Goal: Transaction & Acquisition: Purchase product/service

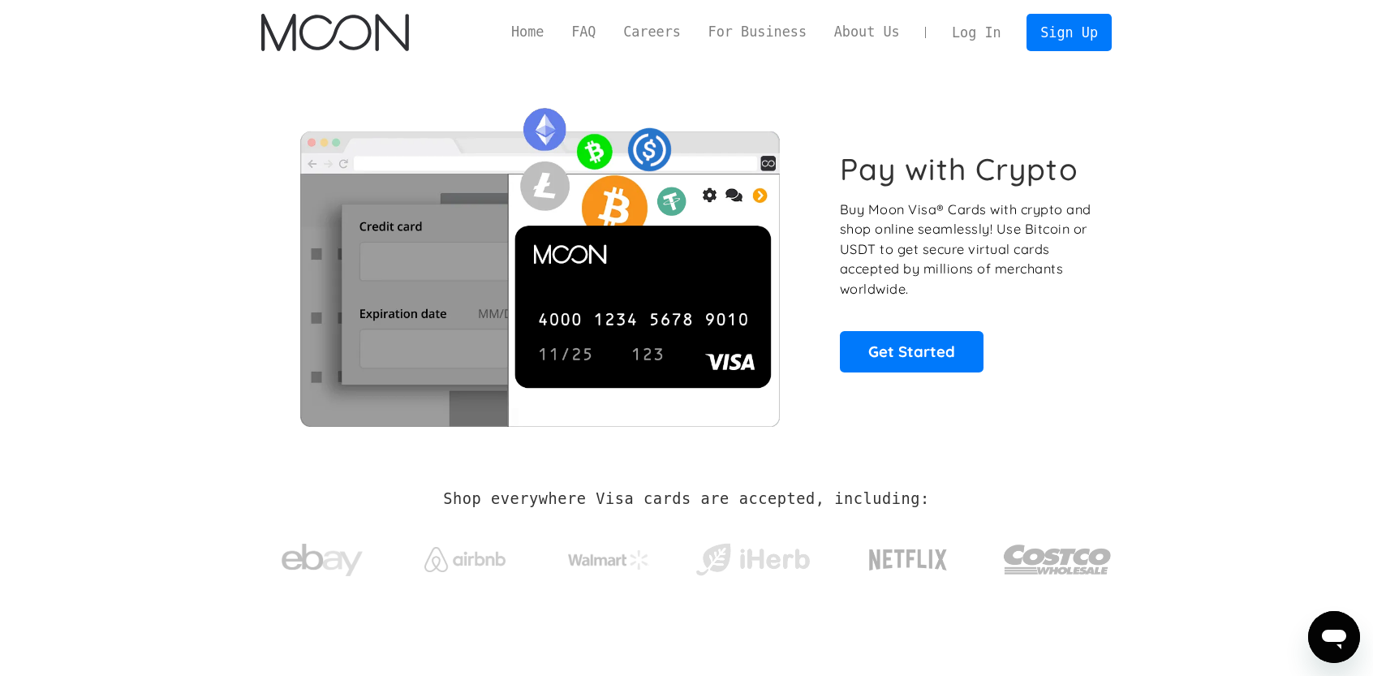
click at [991, 31] on link "Log In" at bounding box center [976, 33] width 76 height 36
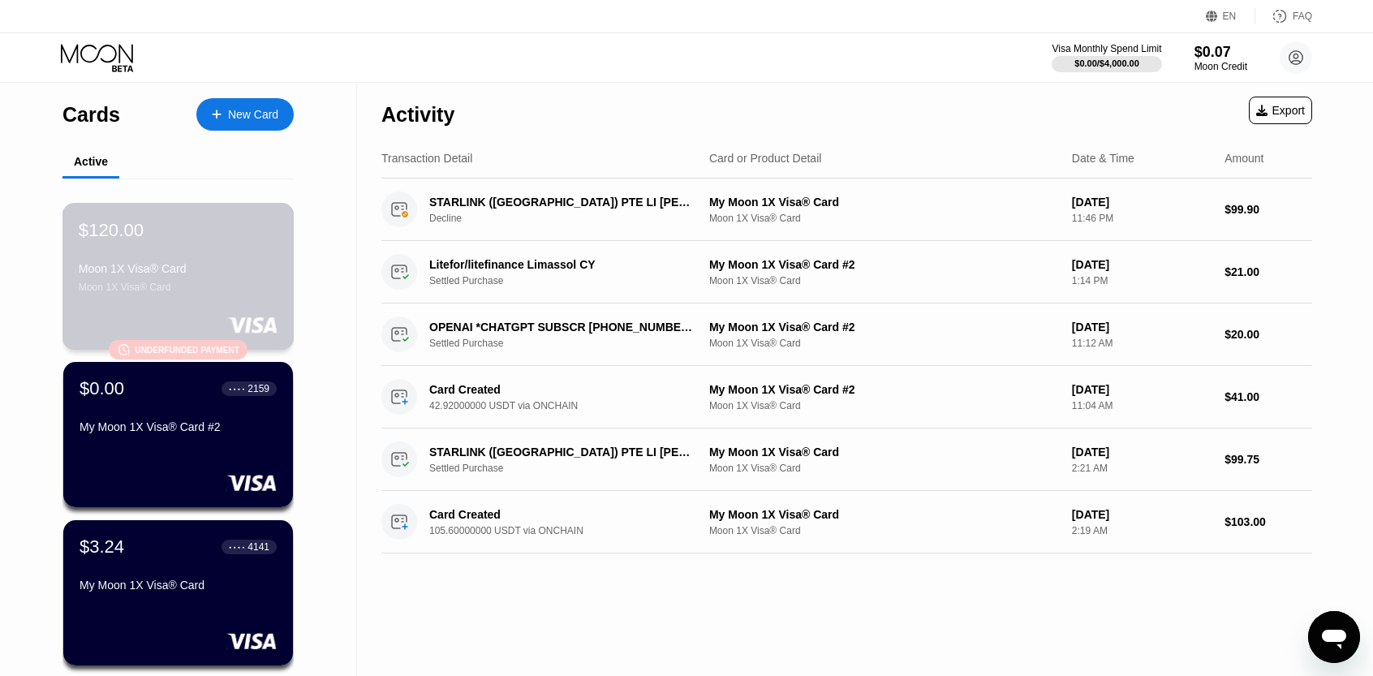
click at [206, 275] on div "Moon 1X Visa® Card" at bounding box center [178, 268] width 199 height 13
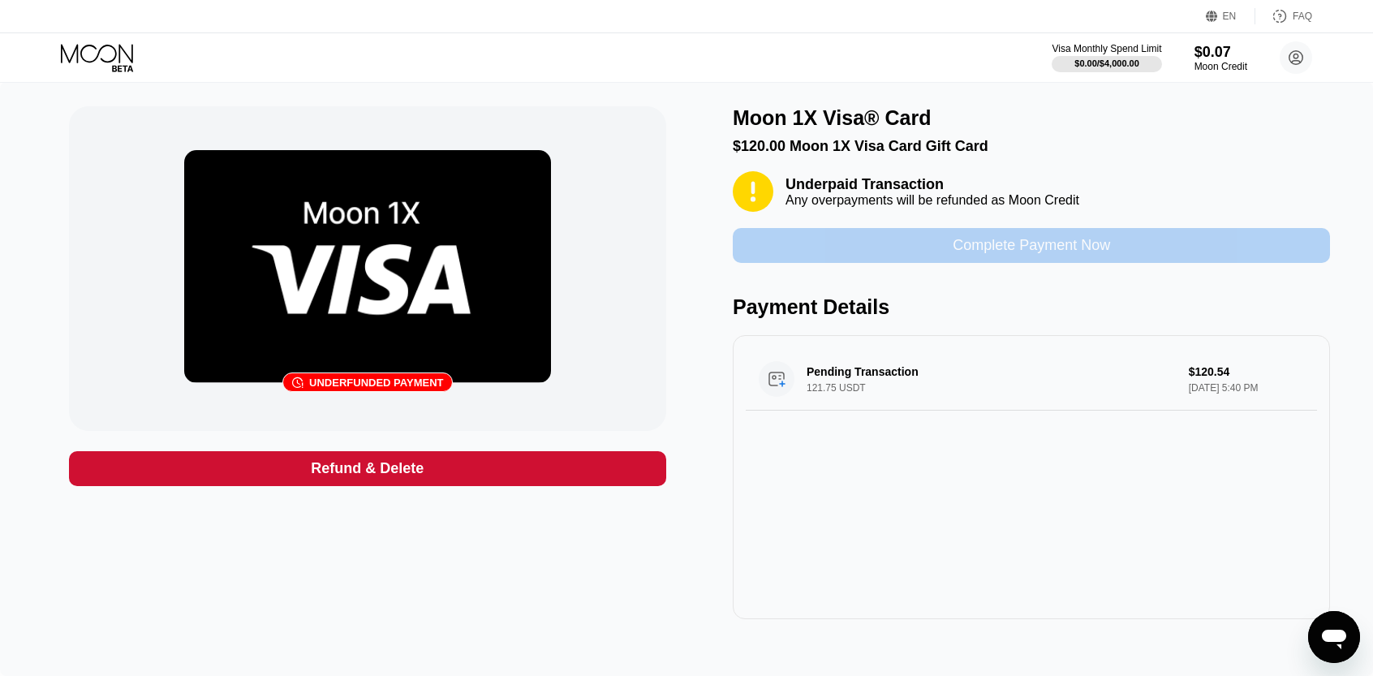
click at [1030, 255] on div "Complete Payment Now" at bounding box center [1031, 245] width 157 height 19
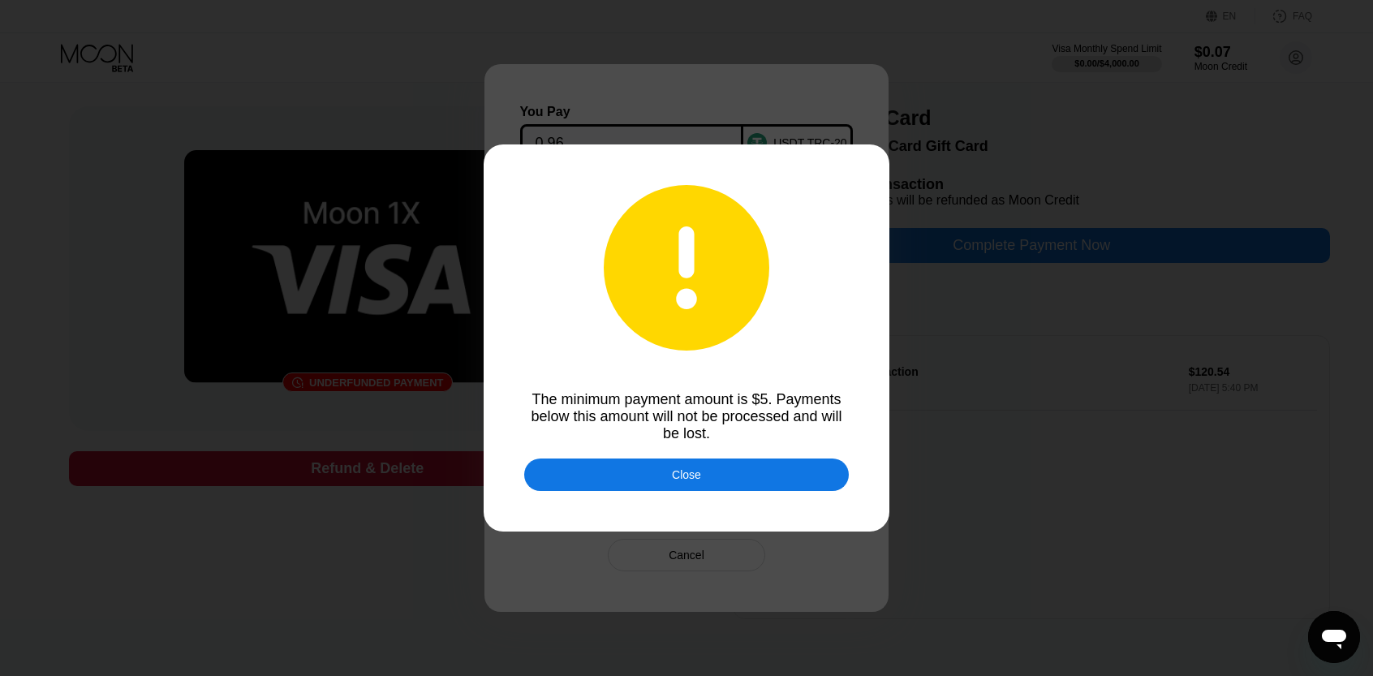
click at [692, 481] on div "Close" at bounding box center [686, 474] width 29 height 13
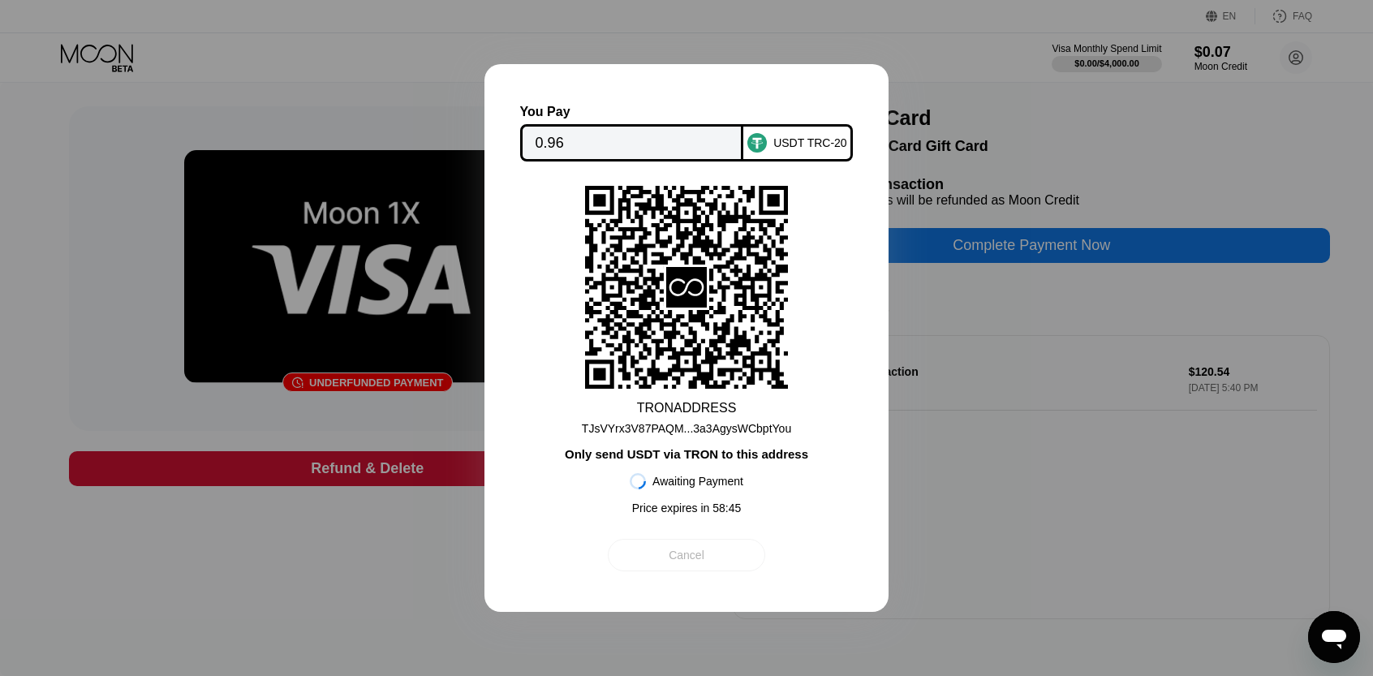
click at [688, 562] on div "Cancel" at bounding box center [687, 555] width 36 height 15
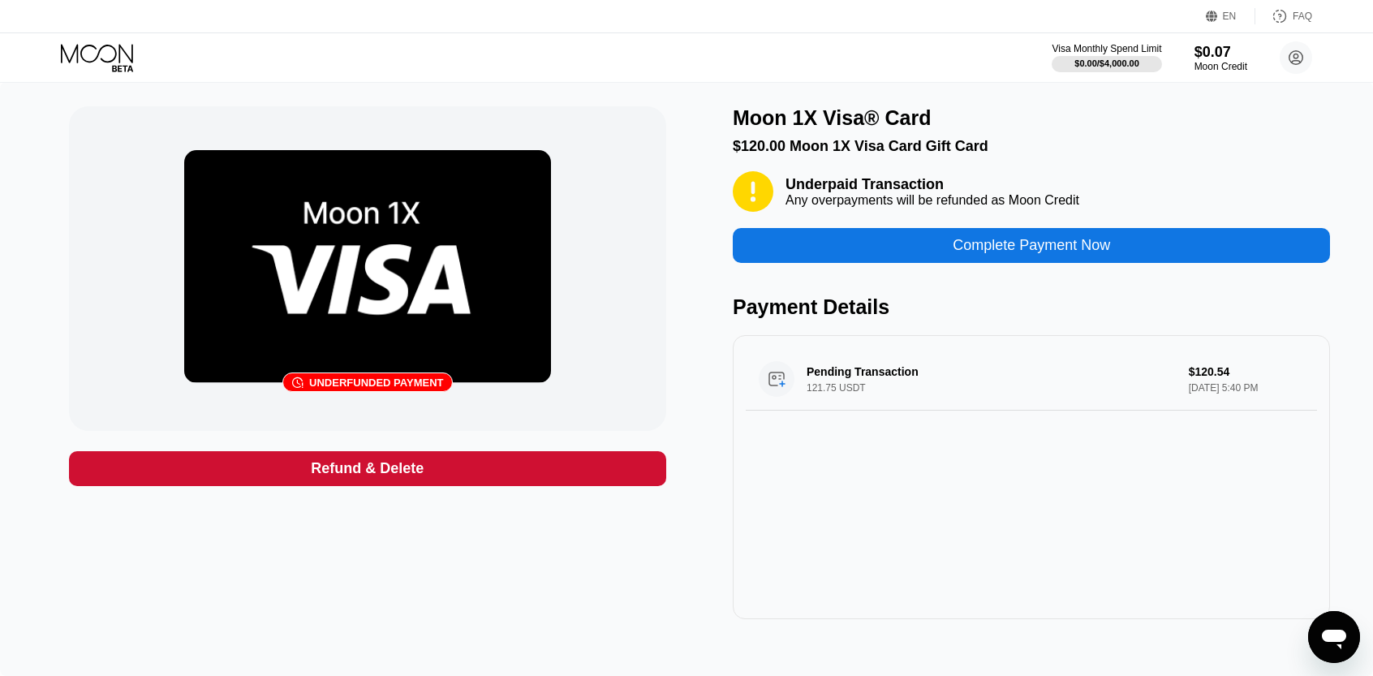
click at [362, 468] on div "Refund & Delete" at bounding box center [367, 468] width 113 height 19
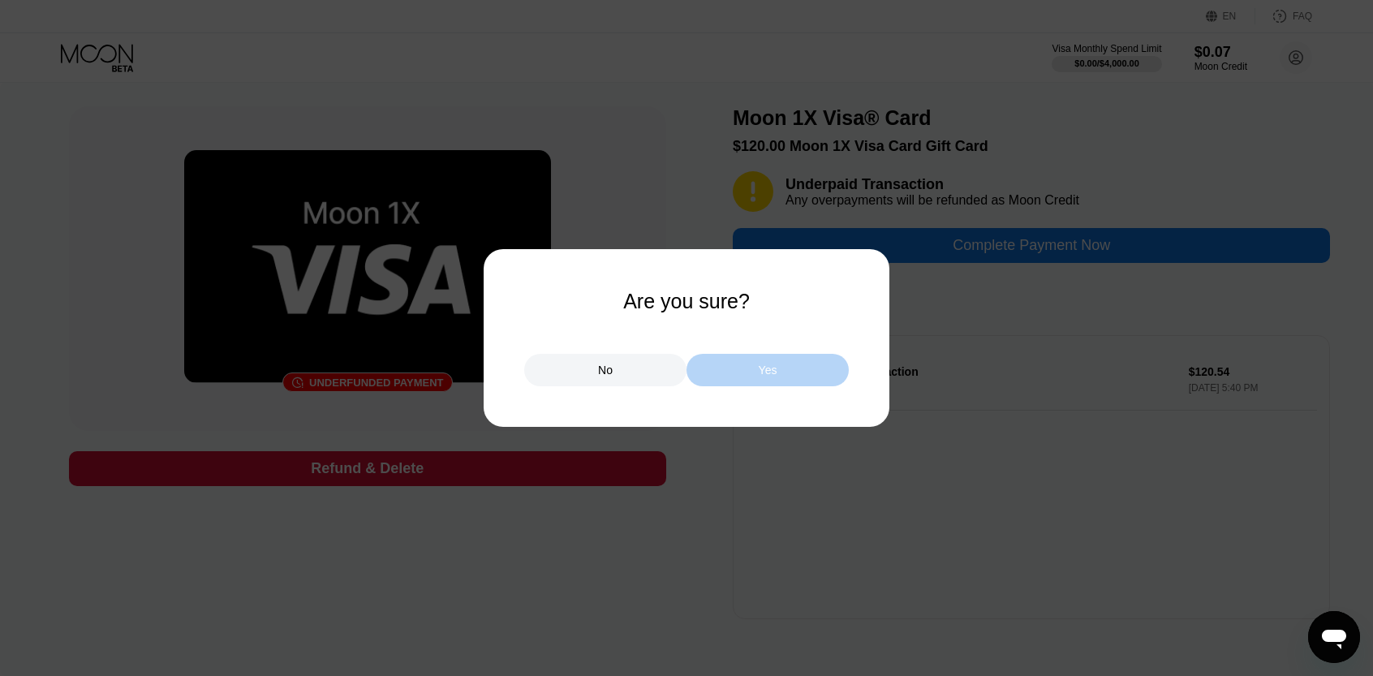
click at [761, 372] on div "Yes" at bounding box center [768, 370] width 19 height 15
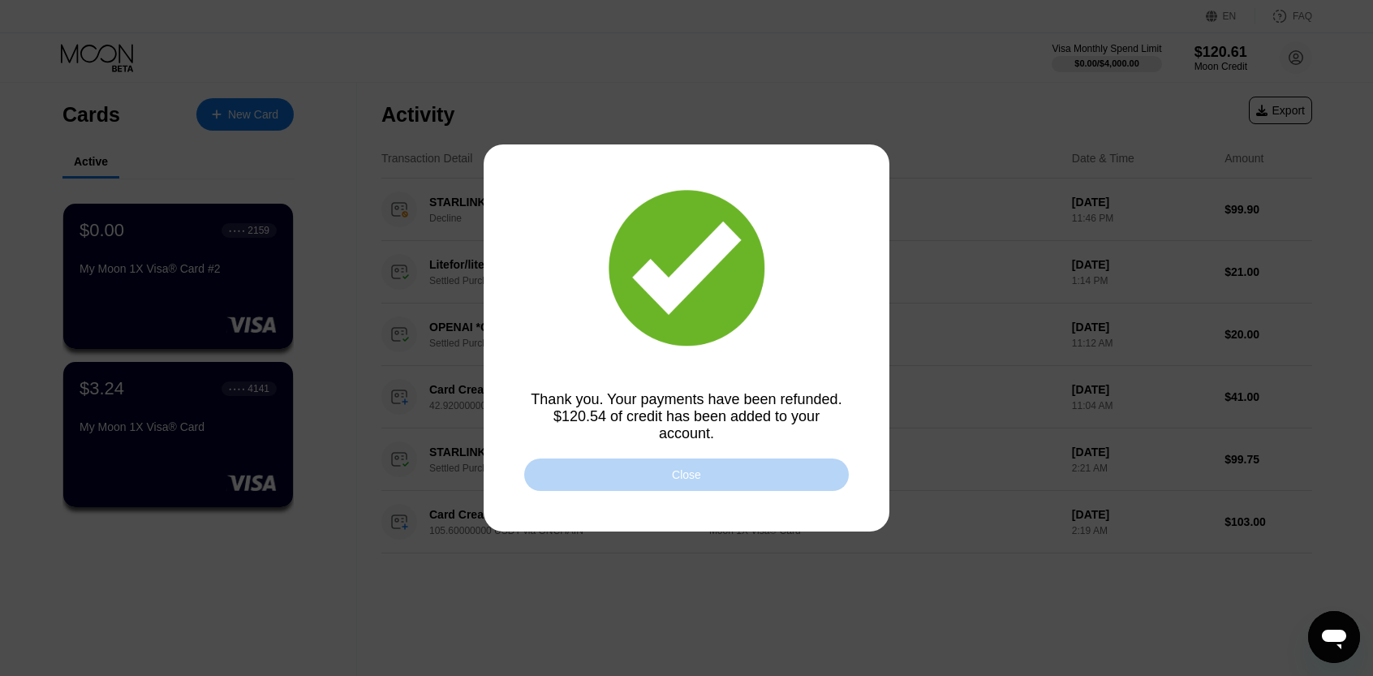
click at [682, 470] on div "Close" at bounding box center [686, 474] width 29 height 13
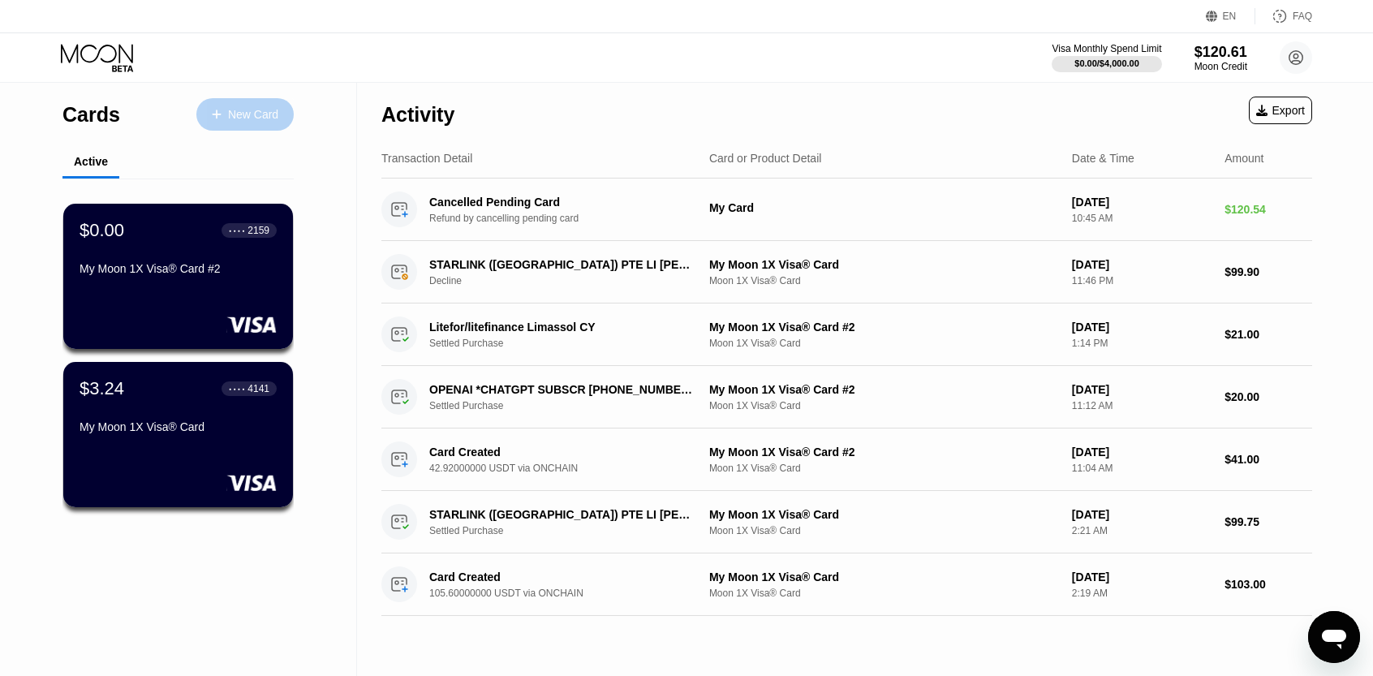
click at [244, 109] on div "New Card" at bounding box center [253, 115] width 50 height 14
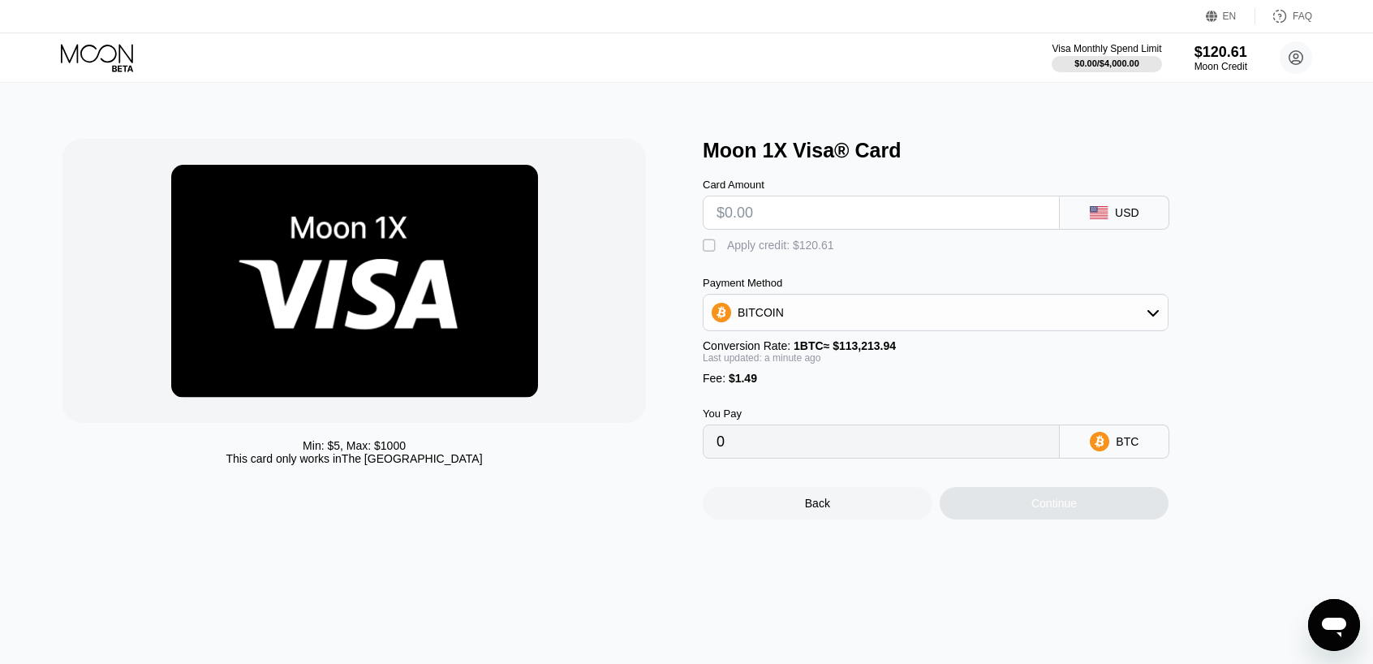
click at [1144, 325] on div "BITCOIN" at bounding box center [936, 312] width 464 height 32
click at [1002, 399] on div "USDT on TRON" at bounding box center [945, 392] width 420 height 13
type input "0.00"
click at [933, 219] on input "text" at bounding box center [882, 212] width 330 height 32
type input "$120"
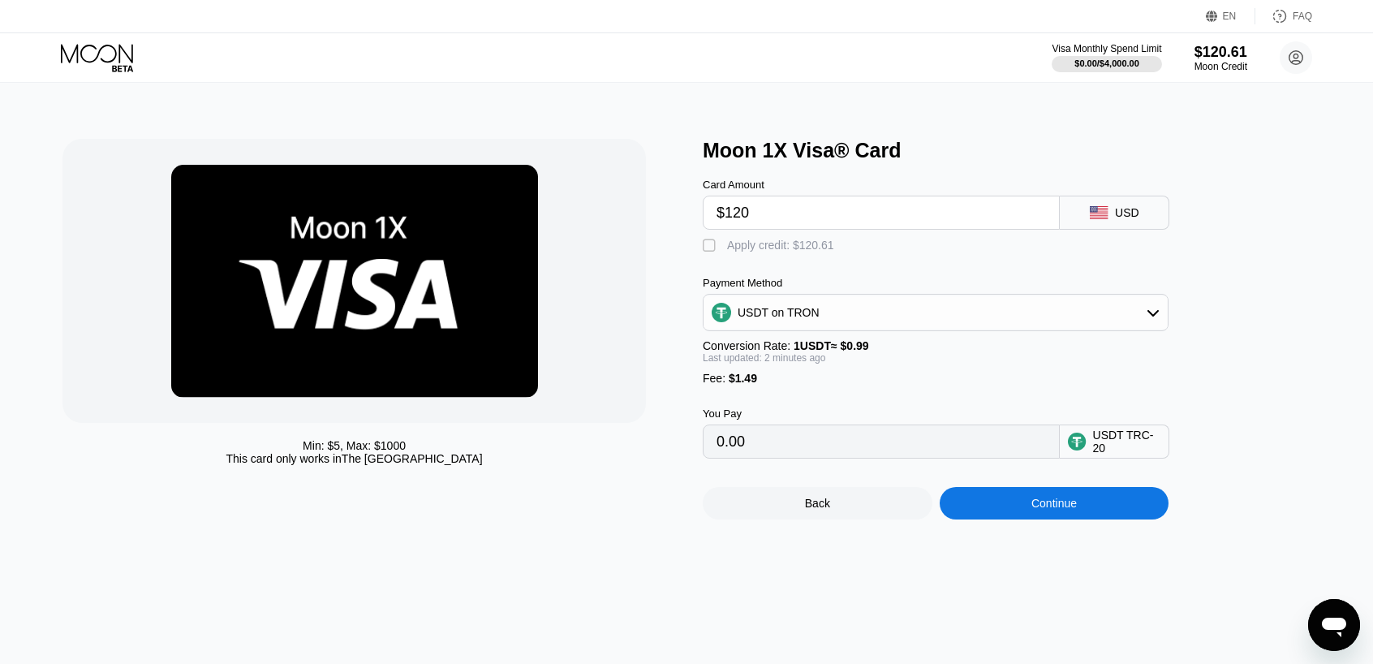
type input "122.72"
type input "$120"
click at [709, 252] on div "" at bounding box center [711, 246] width 16 height 16
type input "0.89"
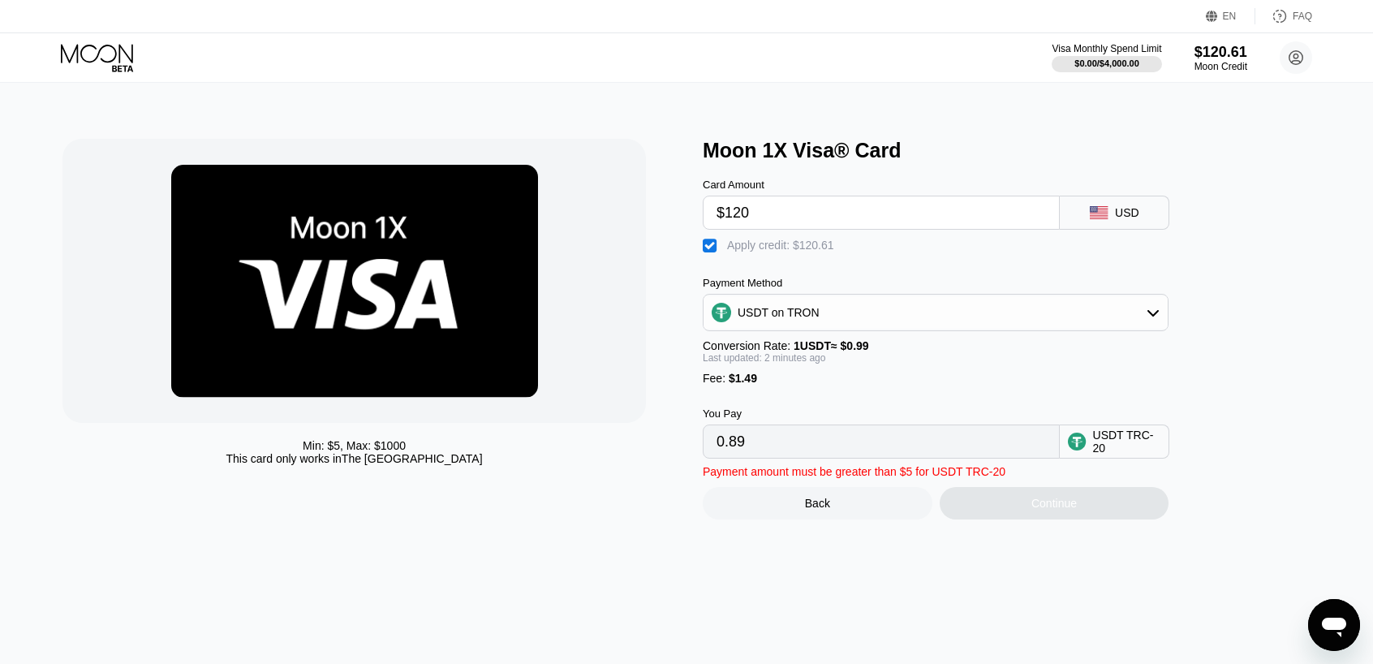
drag, startPoint x: 740, startPoint y: 218, endPoint x: 761, endPoint y: 220, distance: 21.2
click at [761, 220] on input "$120" at bounding box center [882, 212] width 330 height 32
click at [735, 219] on input "$120" at bounding box center [882, 212] width 330 height 32
type input "$140"
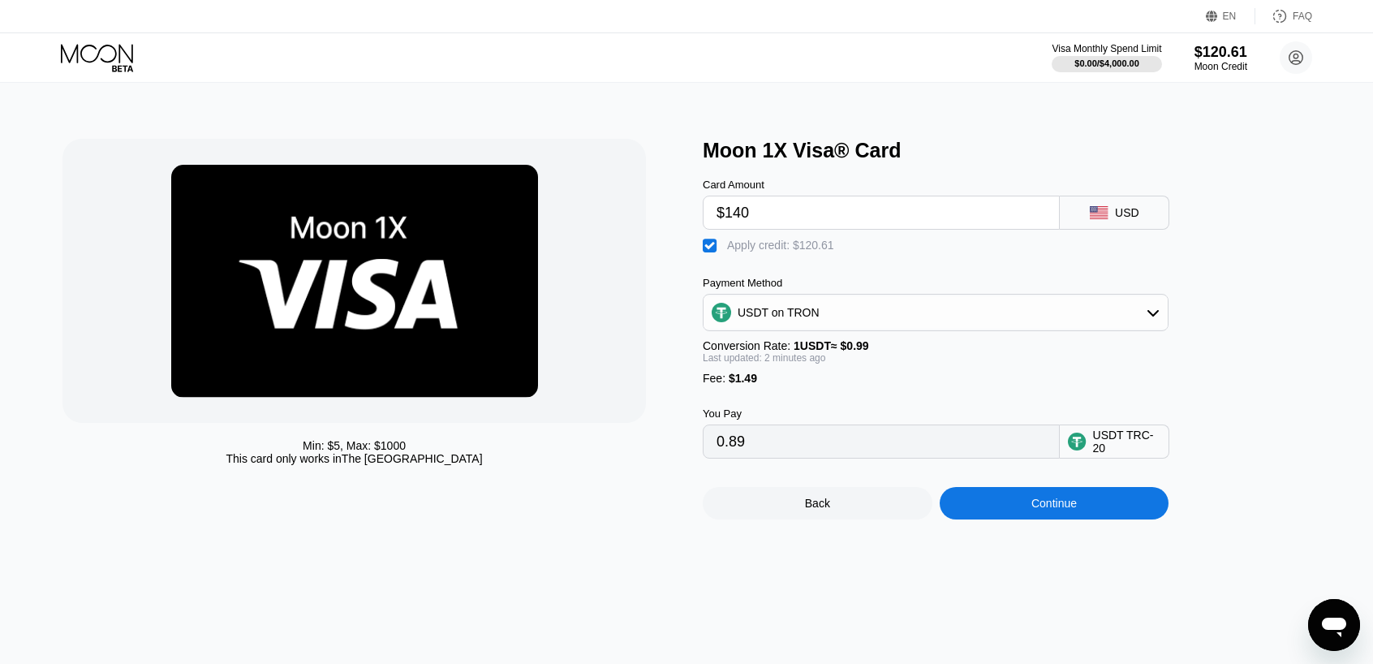
type input "21.09"
type input "$140"
click at [1058, 510] on div "Continue" at bounding box center [1054, 503] width 45 height 13
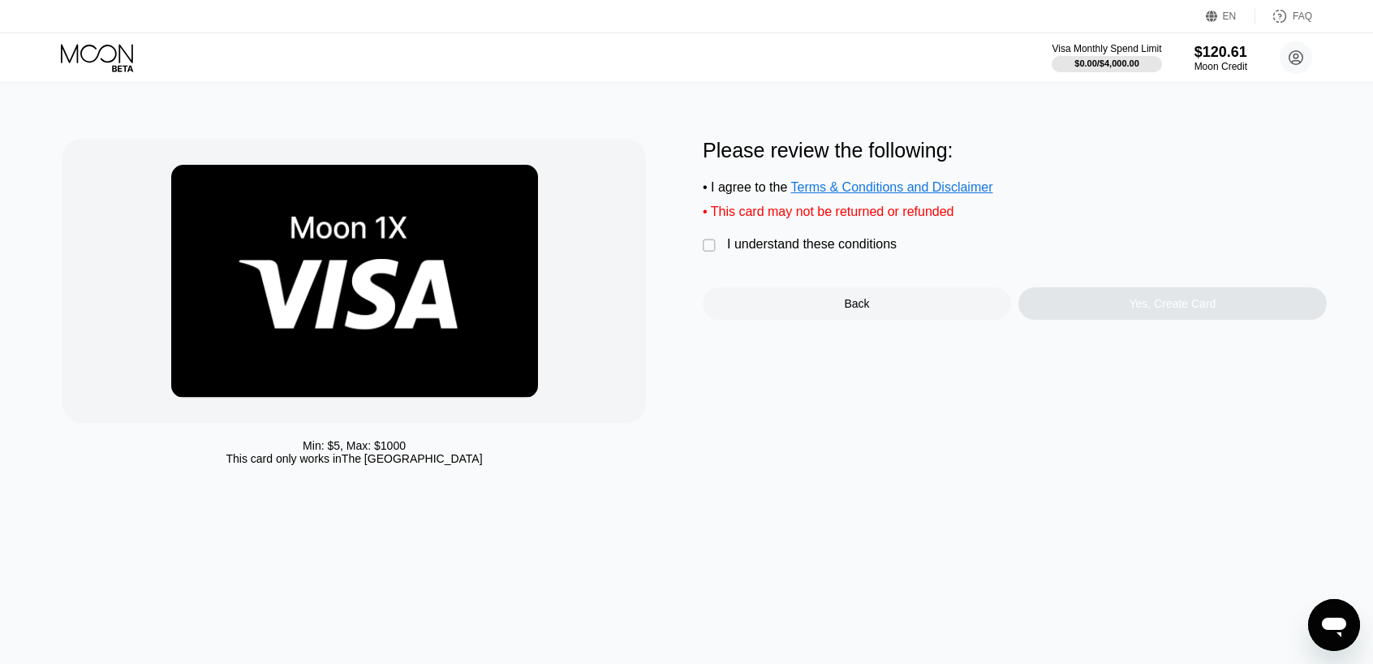
click at [864, 252] on div "I understand these conditions" at bounding box center [812, 244] width 170 height 15
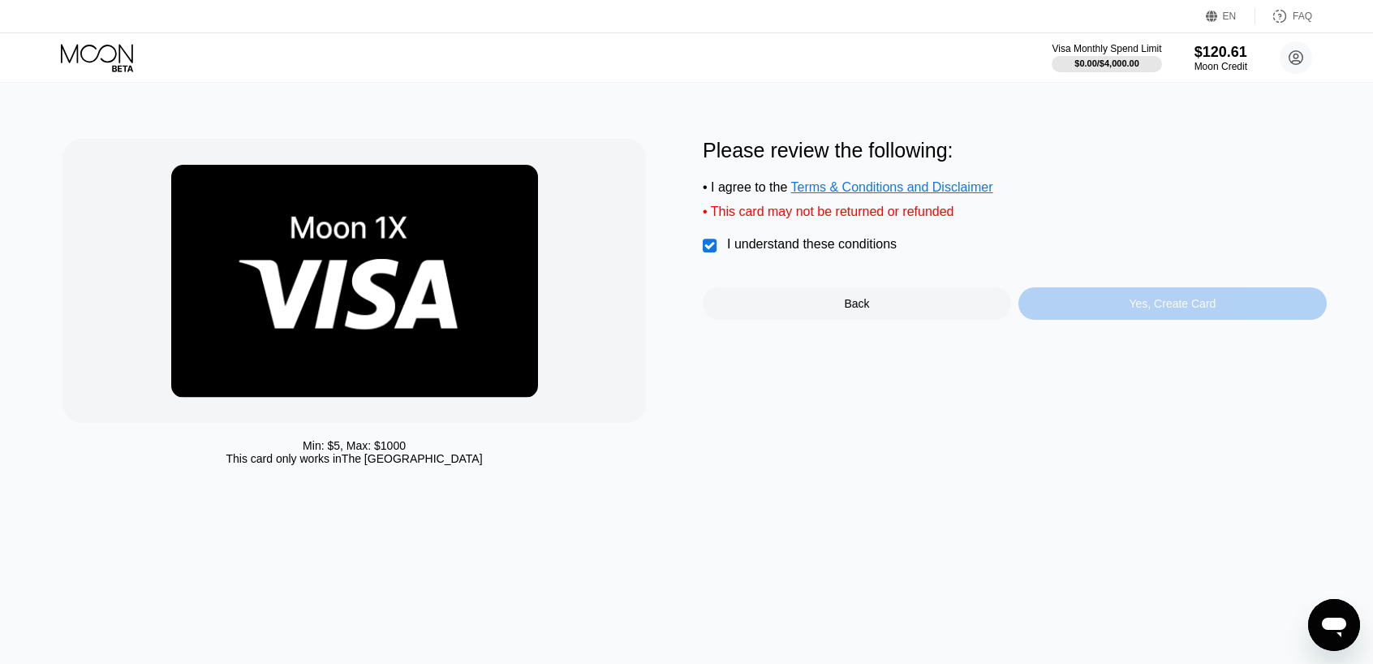
click at [1188, 310] on div "Yes, Create Card" at bounding box center [1172, 303] width 87 height 13
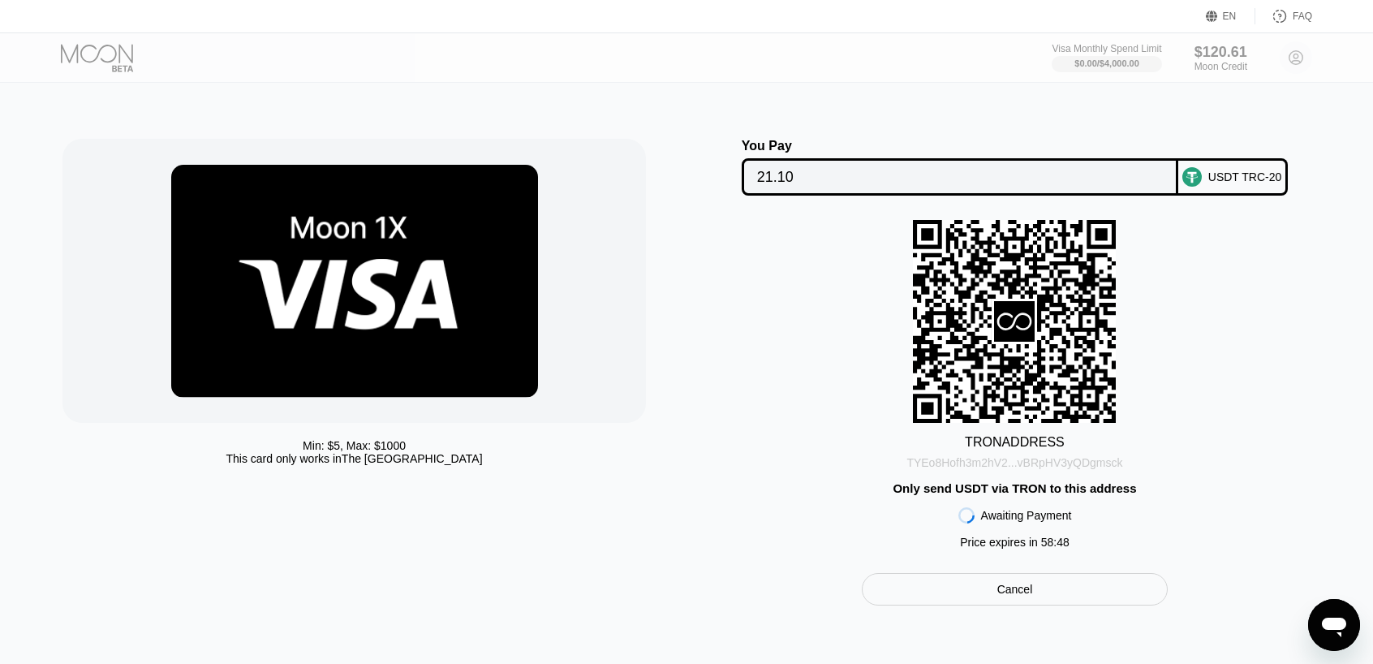
click at [1096, 467] on div "TYEo8Hofh3m2hV2...vBRpHV3yQDgmsck" at bounding box center [1015, 462] width 216 height 13
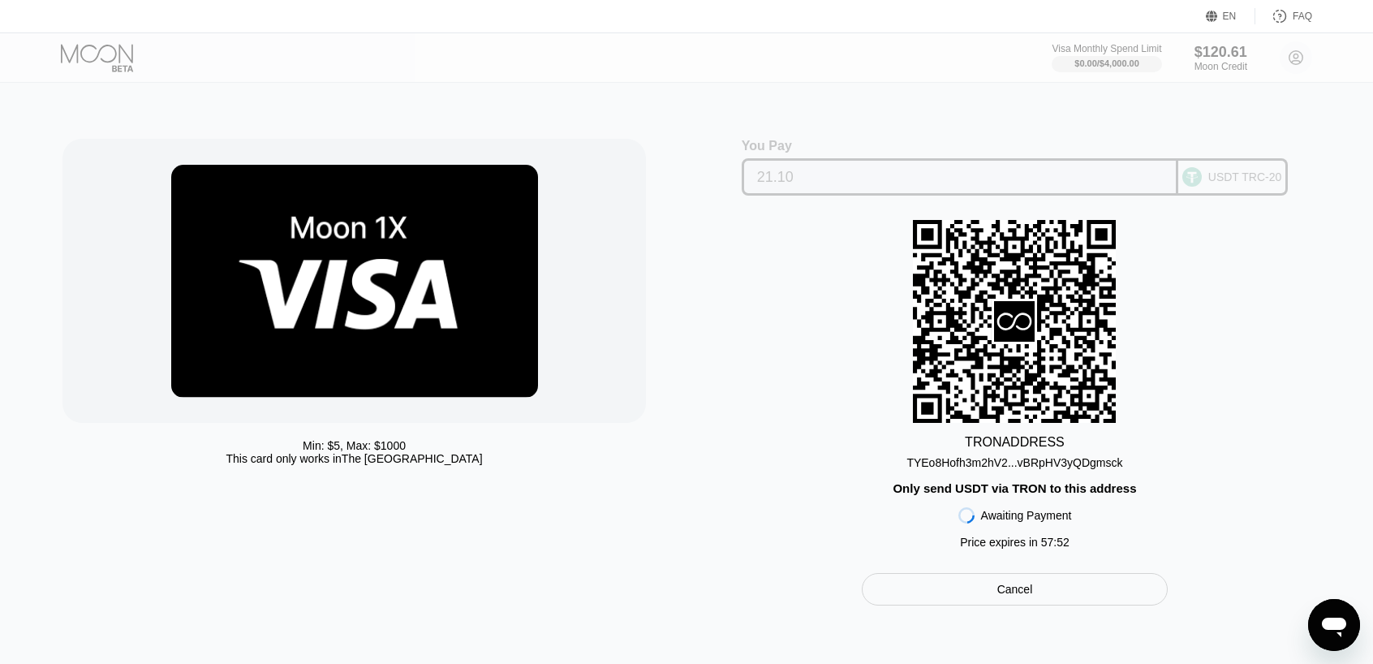
click at [820, 179] on input "21.10" at bounding box center [960, 177] width 406 height 32
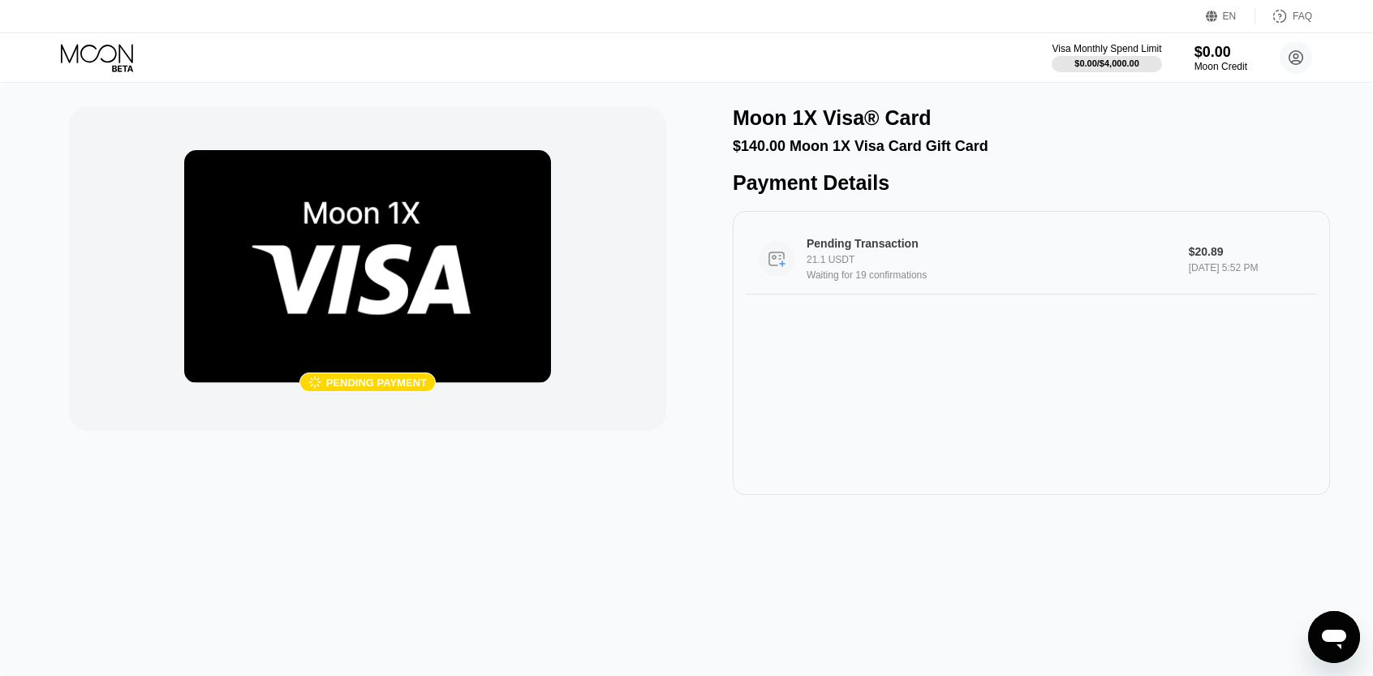
click at [849, 281] on div "Waiting for 19 confirmations" at bounding box center [994, 274] width 375 height 11
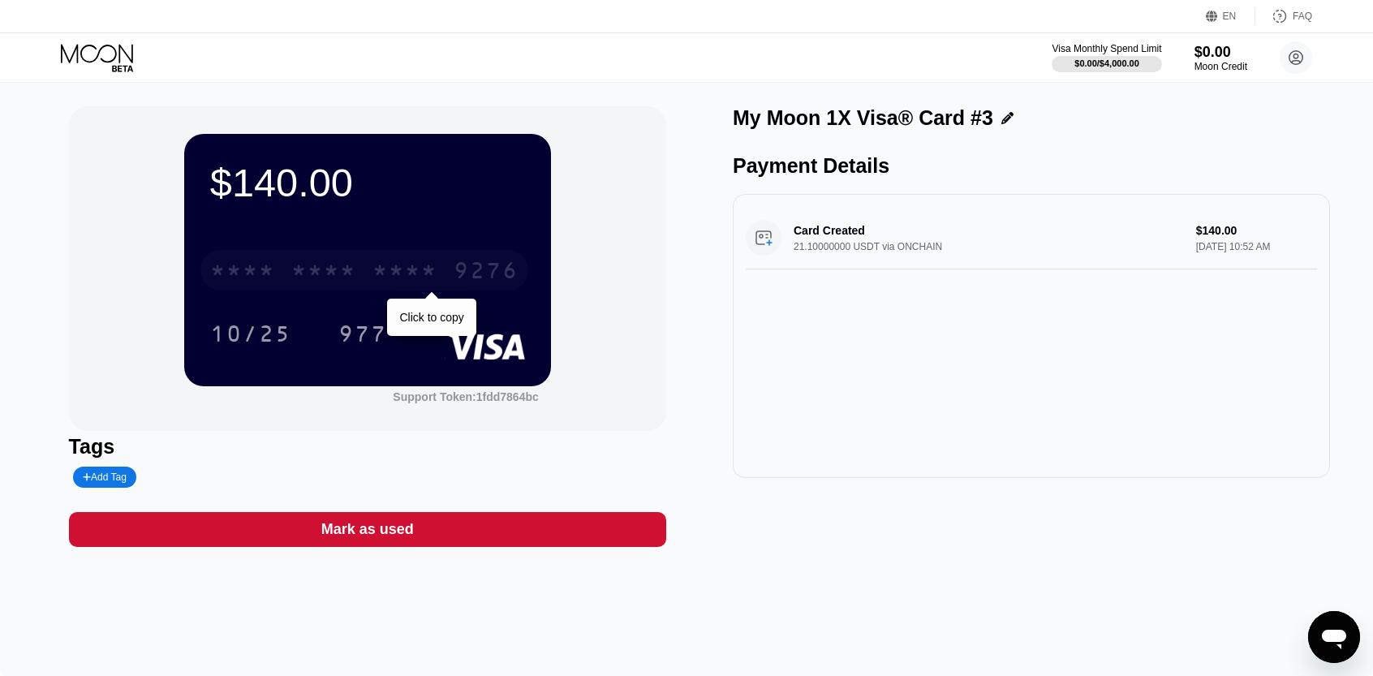
click at [430, 278] on div "* * * *" at bounding box center [405, 273] width 65 height 26
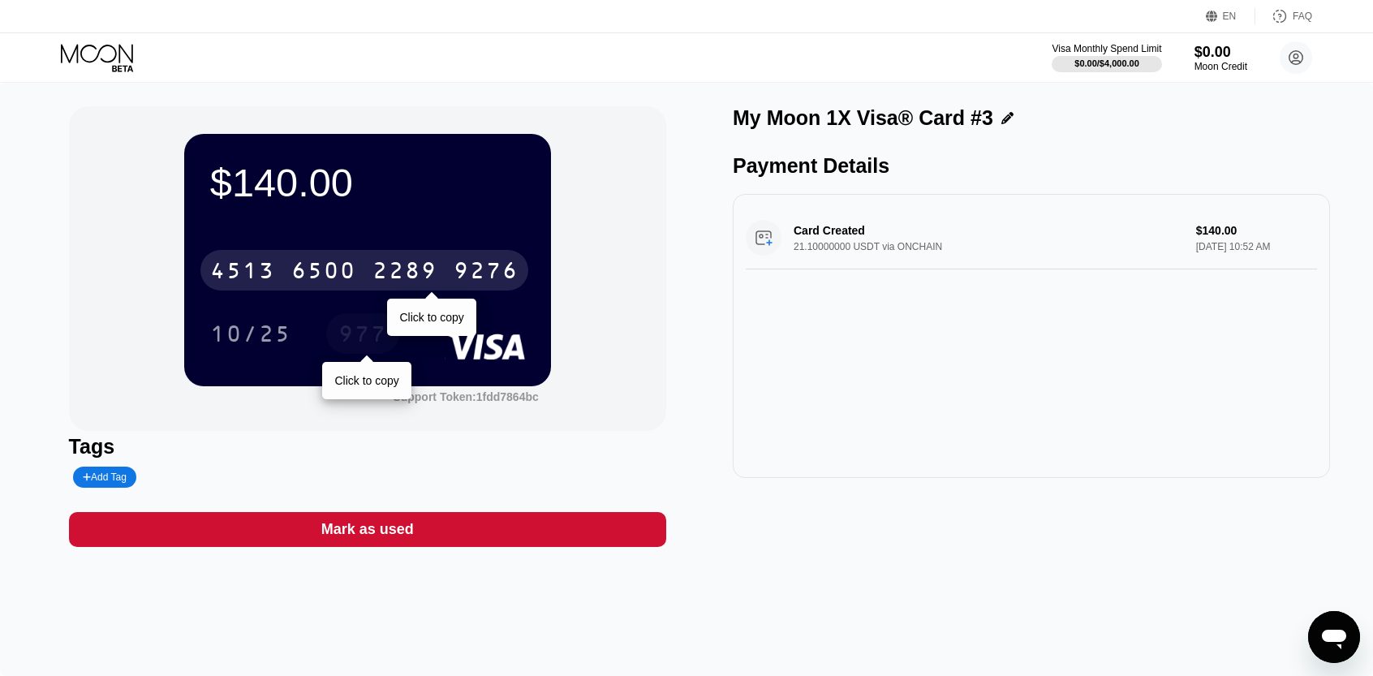
click at [360, 338] on div "977" at bounding box center [362, 336] width 49 height 26
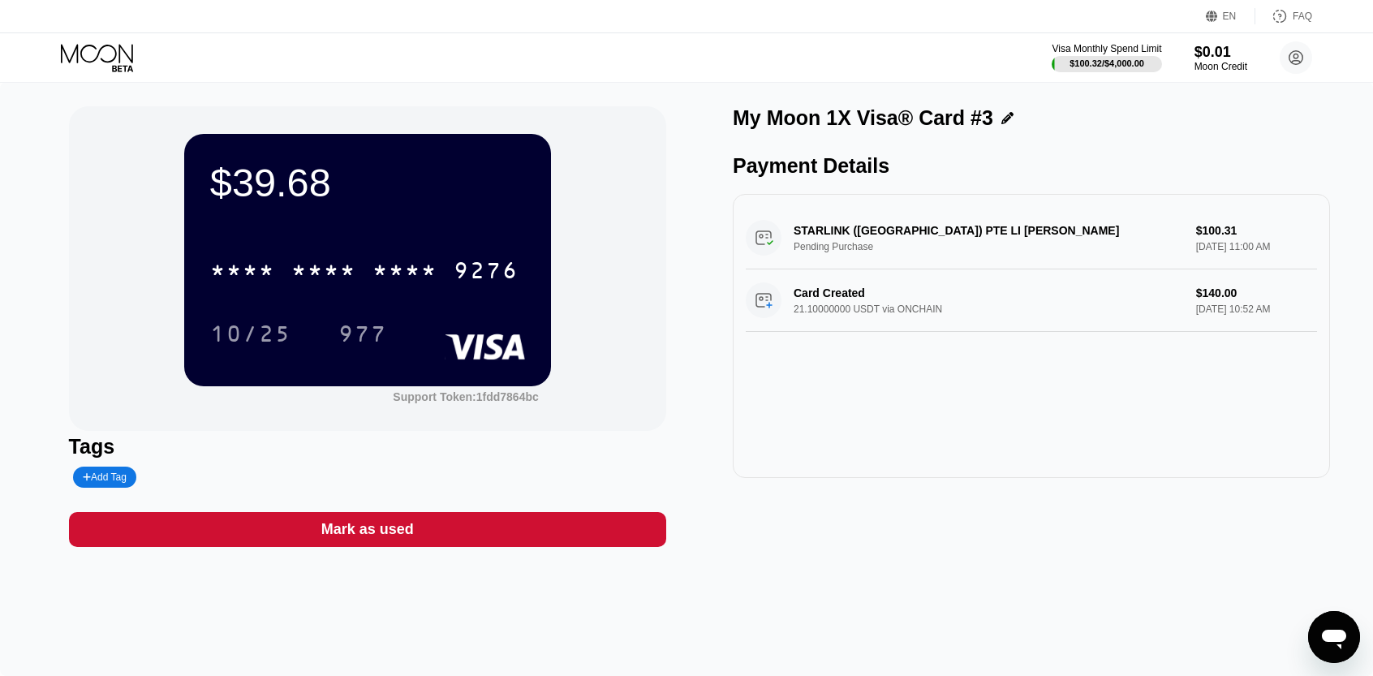
click at [425, 277] on div "* * * *" at bounding box center [405, 273] width 65 height 26
click at [373, 334] on div "977" at bounding box center [362, 336] width 49 height 26
